Goal: Download file/media

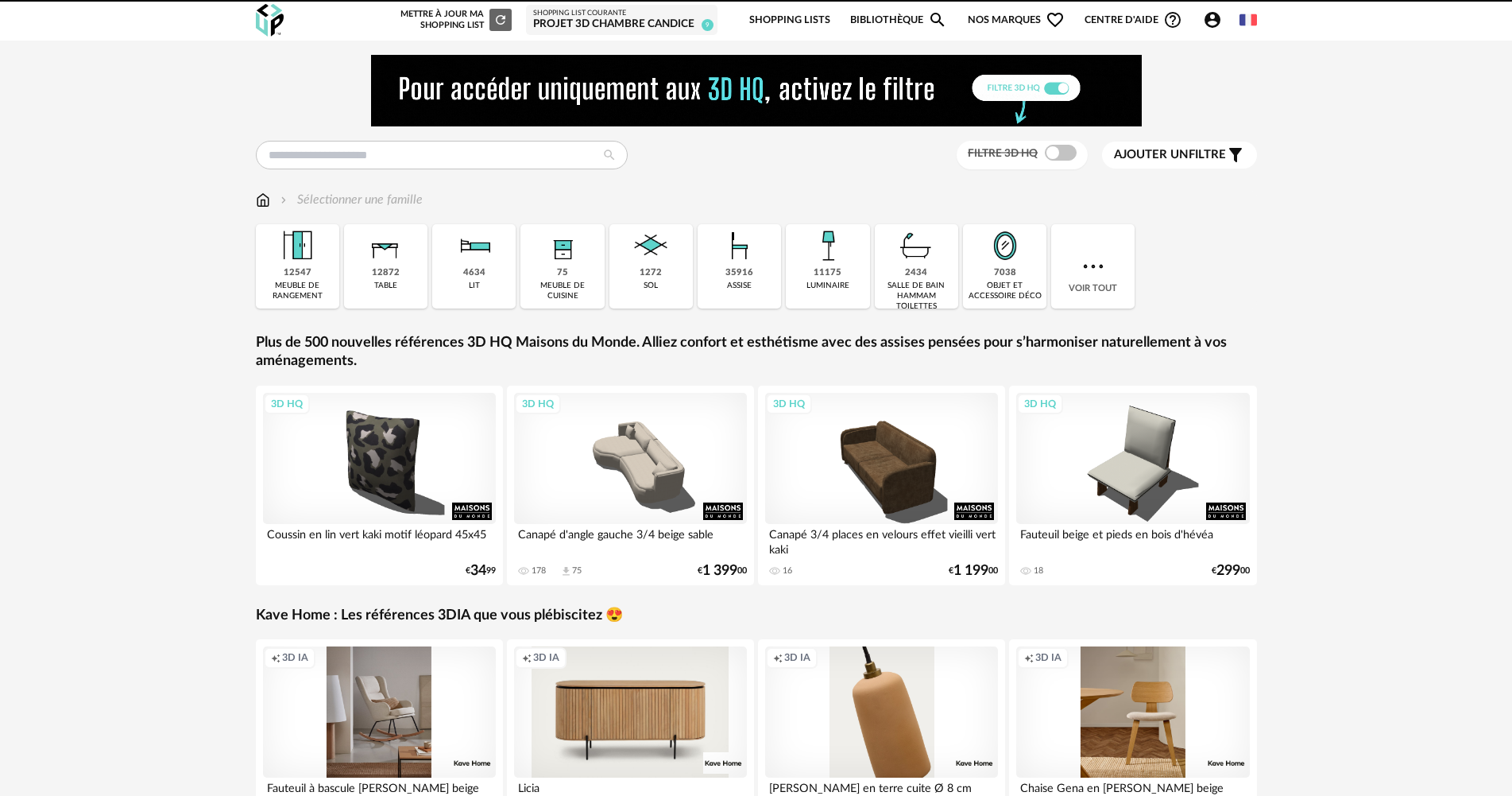
click at [584, 26] on div "Projet 3D Chambre Candice" at bounding box center [621, 25] width 177 height 14
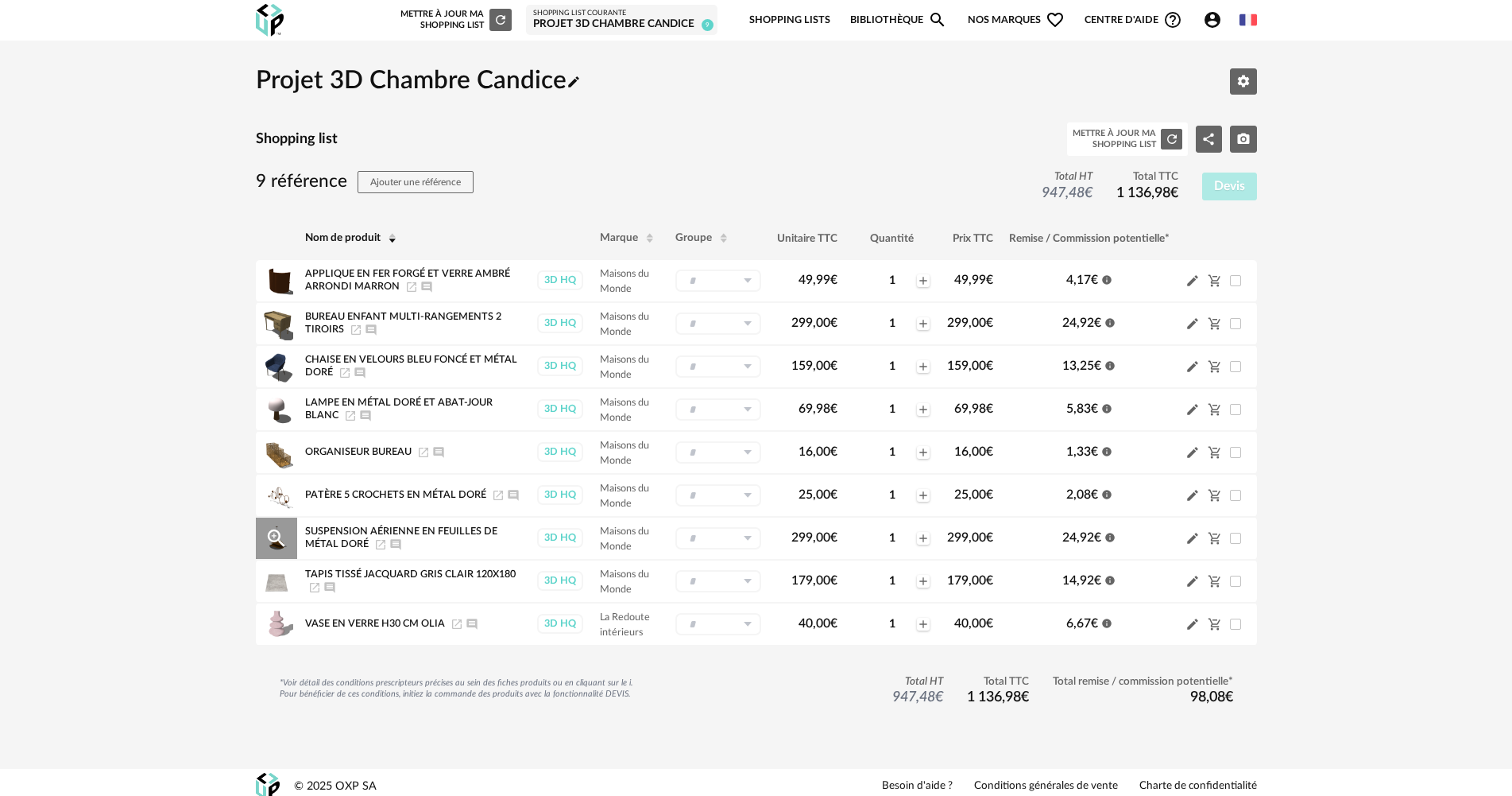
click at [273, 543] on icon "Magnify Plus Outline icon" at bounding box center [276, 538] width 24 height 24
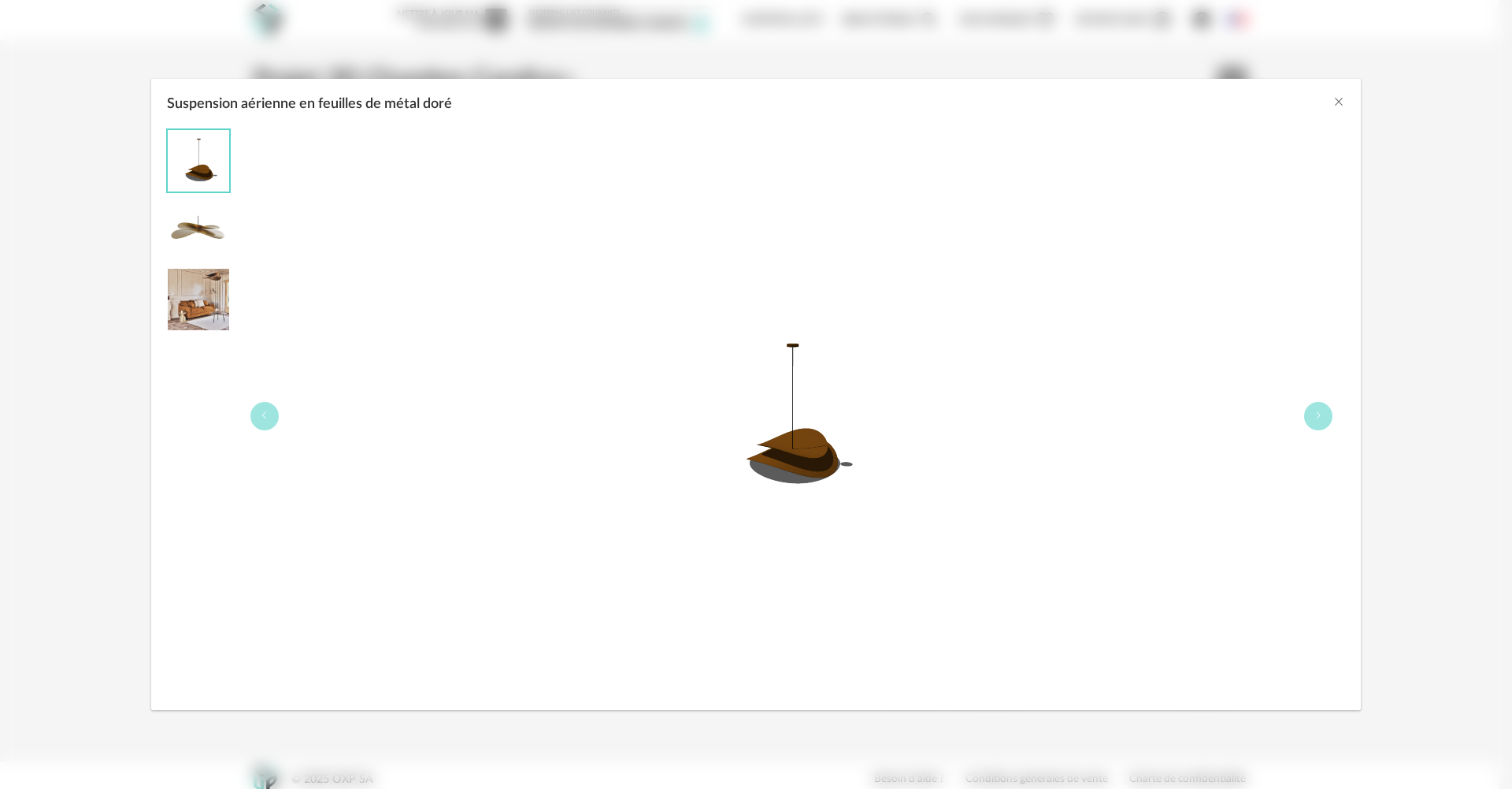
click at [1340, 94] on div "Suspension aérienne en feuilles de métal doré" at bounding box center [756, 100] width 1210 height 42
click at [1341, 100] on icon "Close" at bounding box center [1339, 102] width 12 height 12
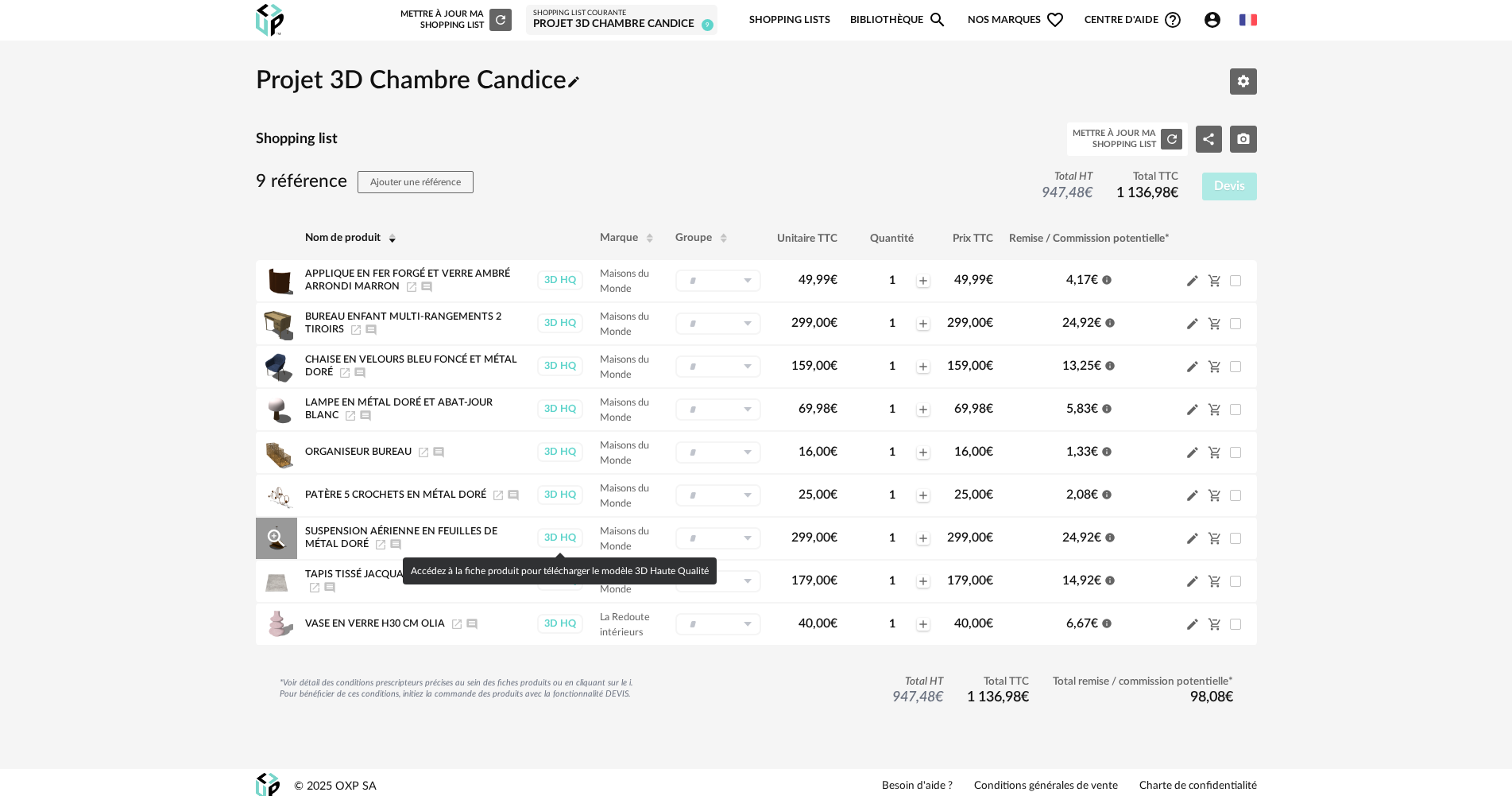
click at [558, 531] on div "3D HQ" at bounding box center [560, 538] width 46 height 20
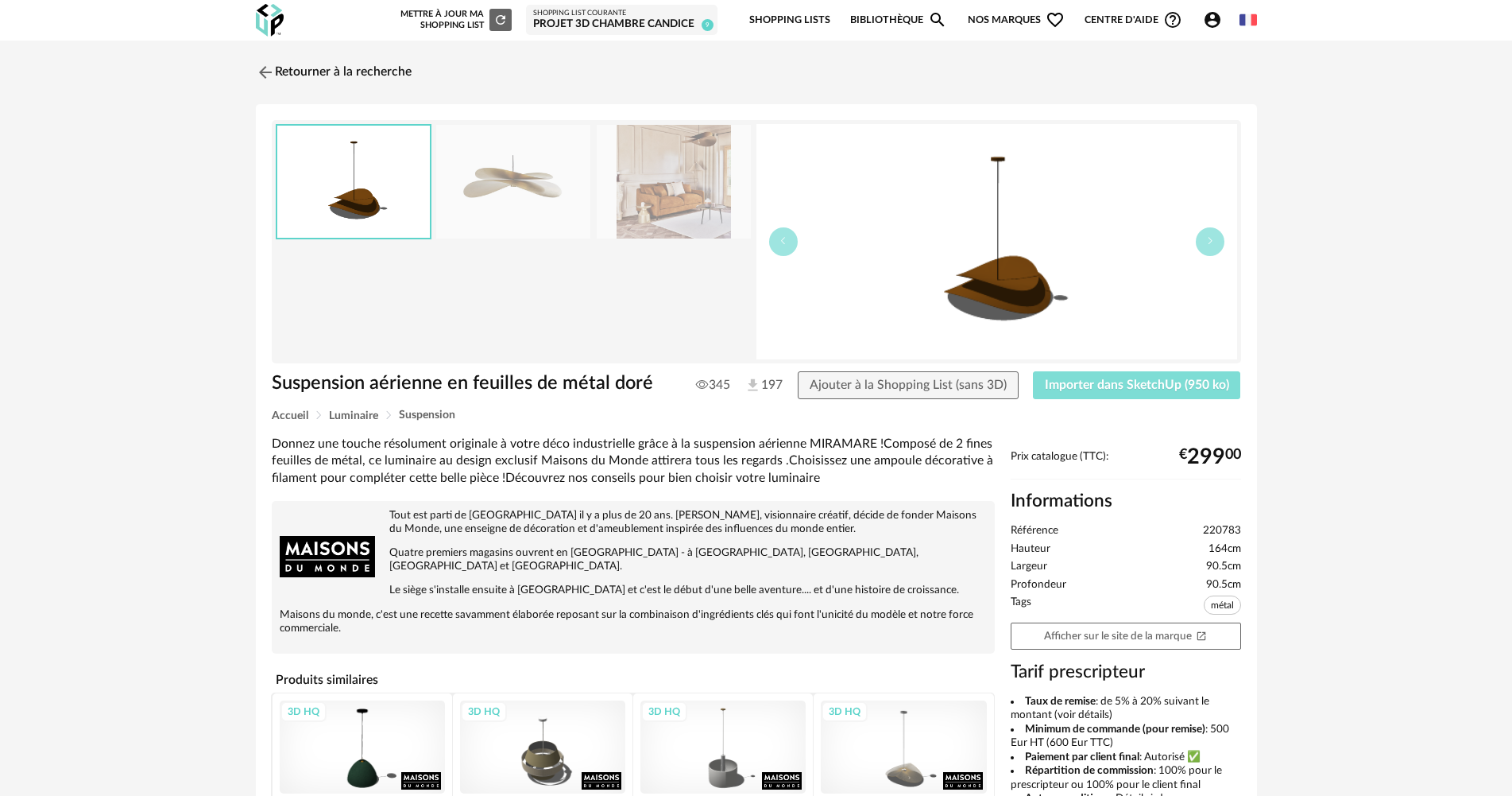
click at [1172, 386] on span "Importer dans SketchUp (950 ko)" at bounding box center [1136, 384] width 184 height 12
